Goal: Find specific fact: Find specific fact

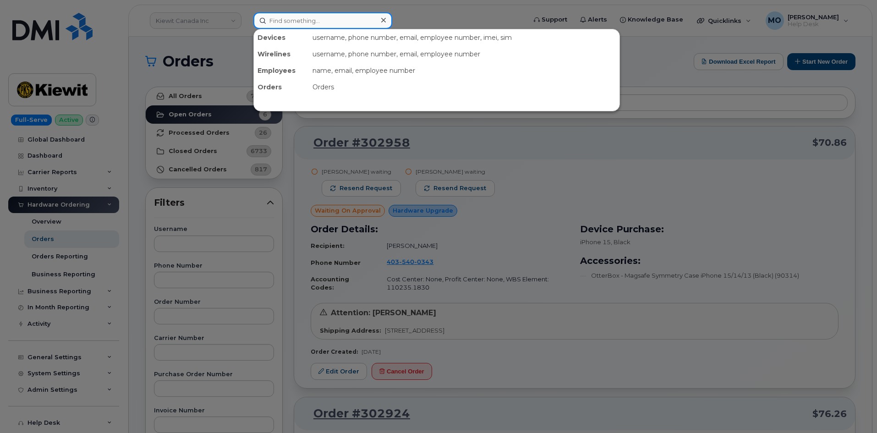
click at [290, 18] on input at bounding box center [322, 20] width 139 height 16
paste input "2066386678"
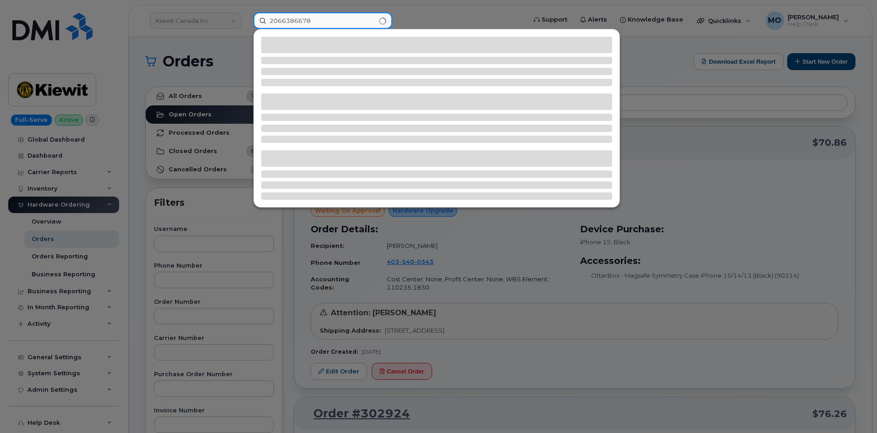
type input "2066386678"
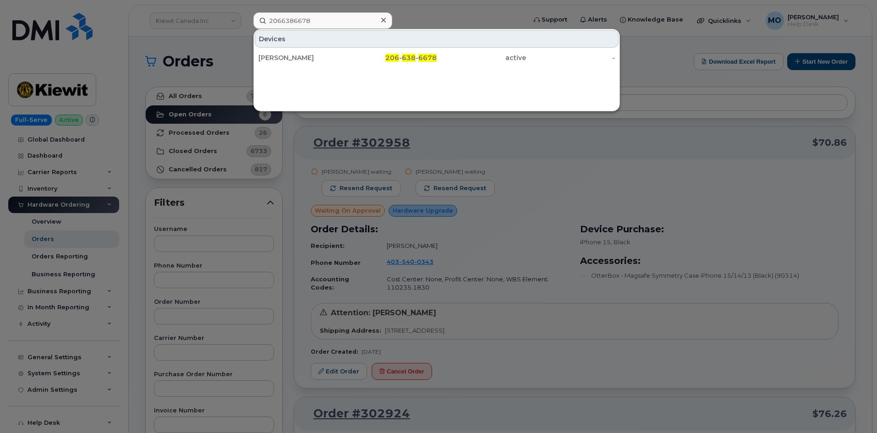
click at [416, 47] on div "Devices" at bounding box center [437, 38] width 364 height 17
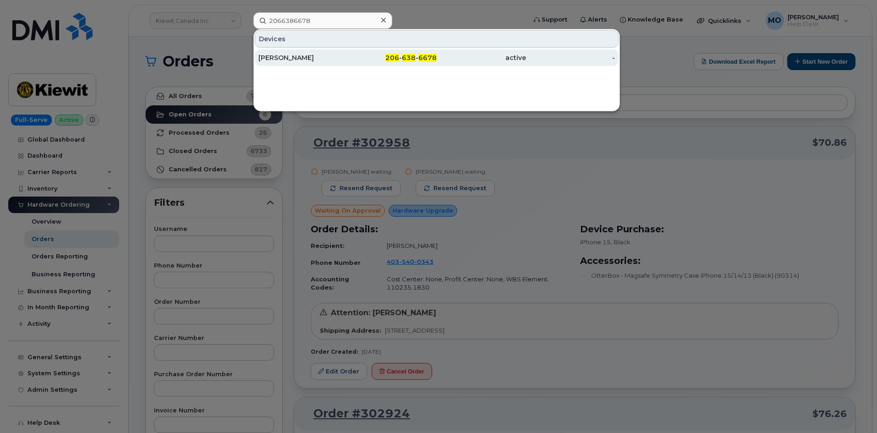
click at [417, 52] on div "206 - 638 - 6678" at bounding box center [392, 57] width 89 height 16
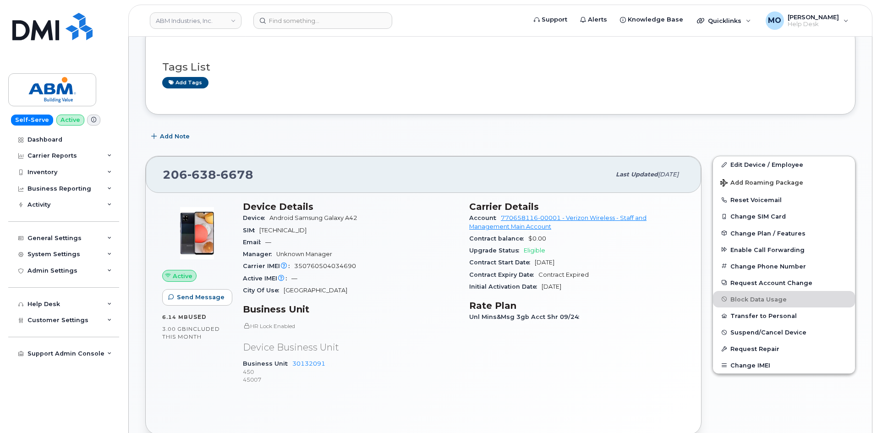
scroll to position [183, 0]
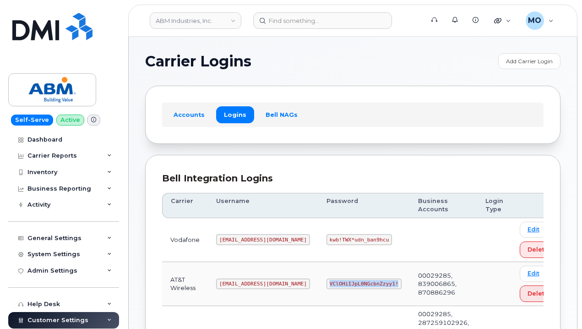
drag, startPoint x: 292, startPoint y: 279, endPoint x: 377, endPoint y: 275, distance: 84.9
click at [377, 275] on tr "AT&T Wireless tphillips@dminc.com VClOHiIJpL0NGcbnZzyy1! 00029285, 839006865, 8…" at bounding box center [363, 284] width 403 height 44
click at [410, 275] on td "00029285, 839006865, 870886296" at bounding box center [443, 284] width 67 height 44
drag, startPoint x: 366, startPoint y: 273, endPoint x: 285, endPoint y: 284, distance: 81.4
click at [318, 284] on td "VClOHiIJpL0NGcbnZzyy1!" at bounding box center [364, 284] width 92 height 44
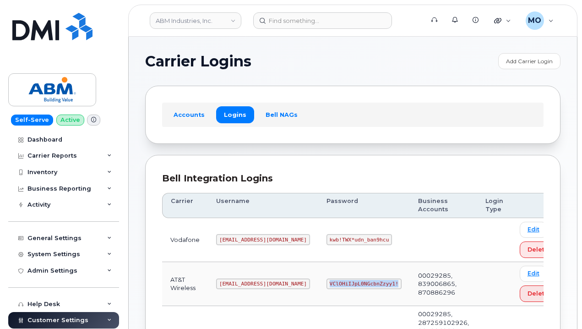
copy code "VClOHiIJpL0NGcbnZzyy1!"
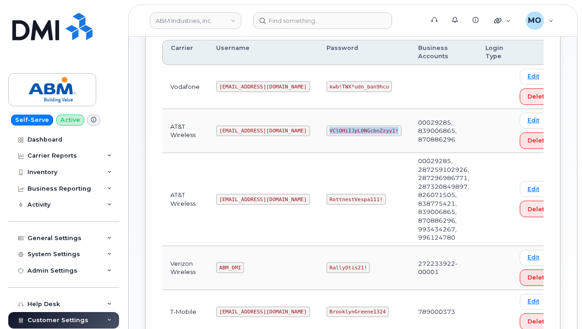
scroll to position [183, 0]
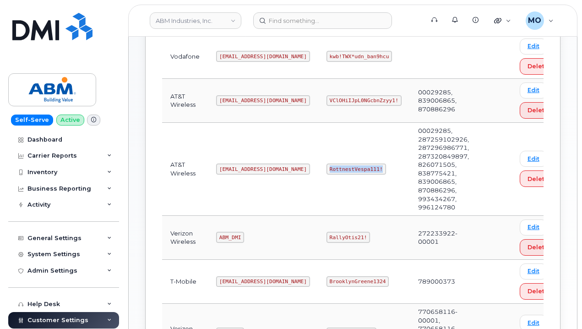
drag, startPoint x: 289, startPoint y: 164, endPoint x: 349, endPoint y: 164, distance: 59.5
click at [349, 164] on td "RottnestVespa111!" at bounding box center [364, 169] width 92 height 93
copy code "RottnestVespa111!"
